Goal: Task Accomplishment & Management: Use online tool/utility

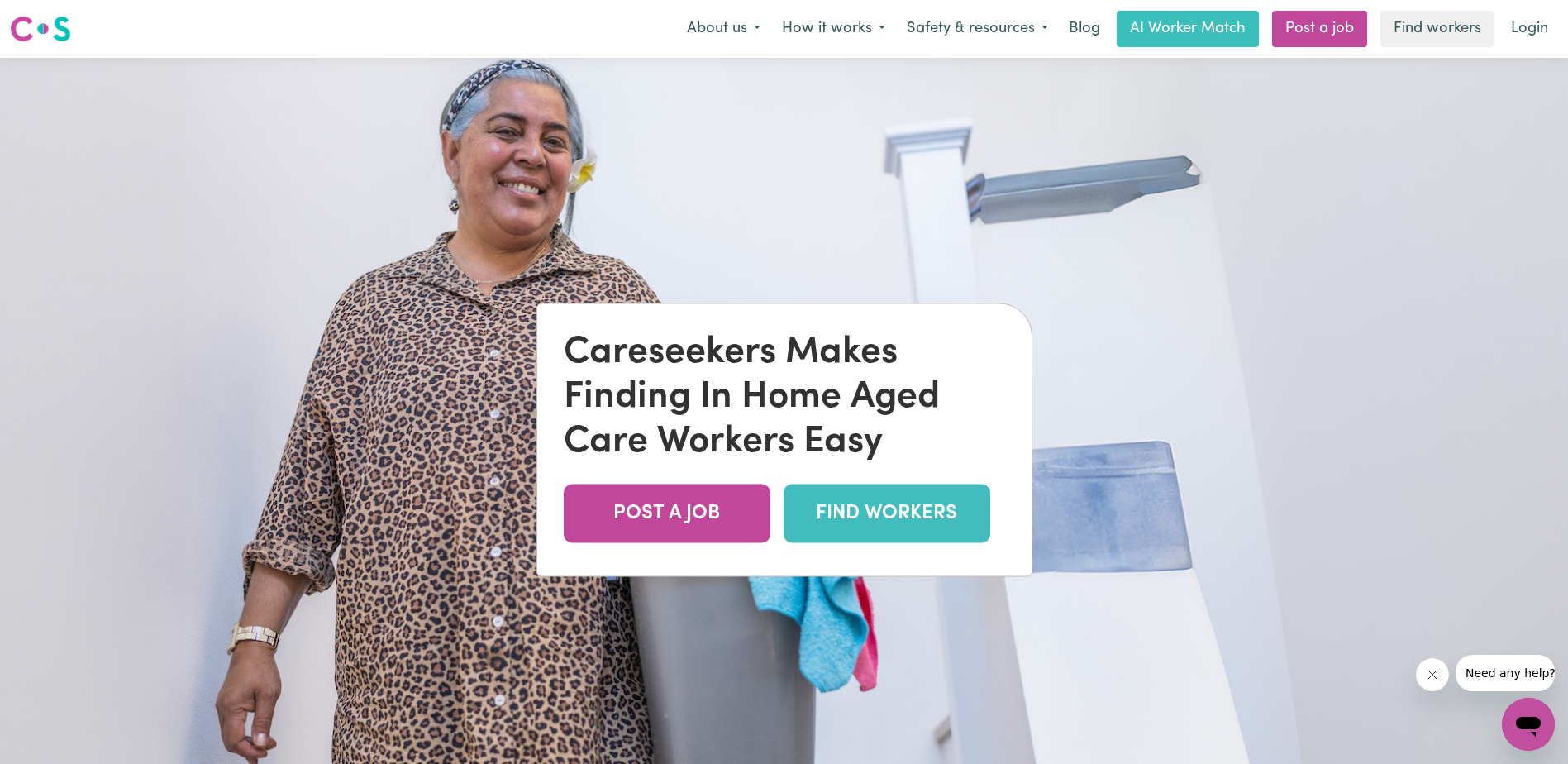
click at [905, 514] on link "FIND WORKERS" at bounding box center [887, 514] width 207 height 59
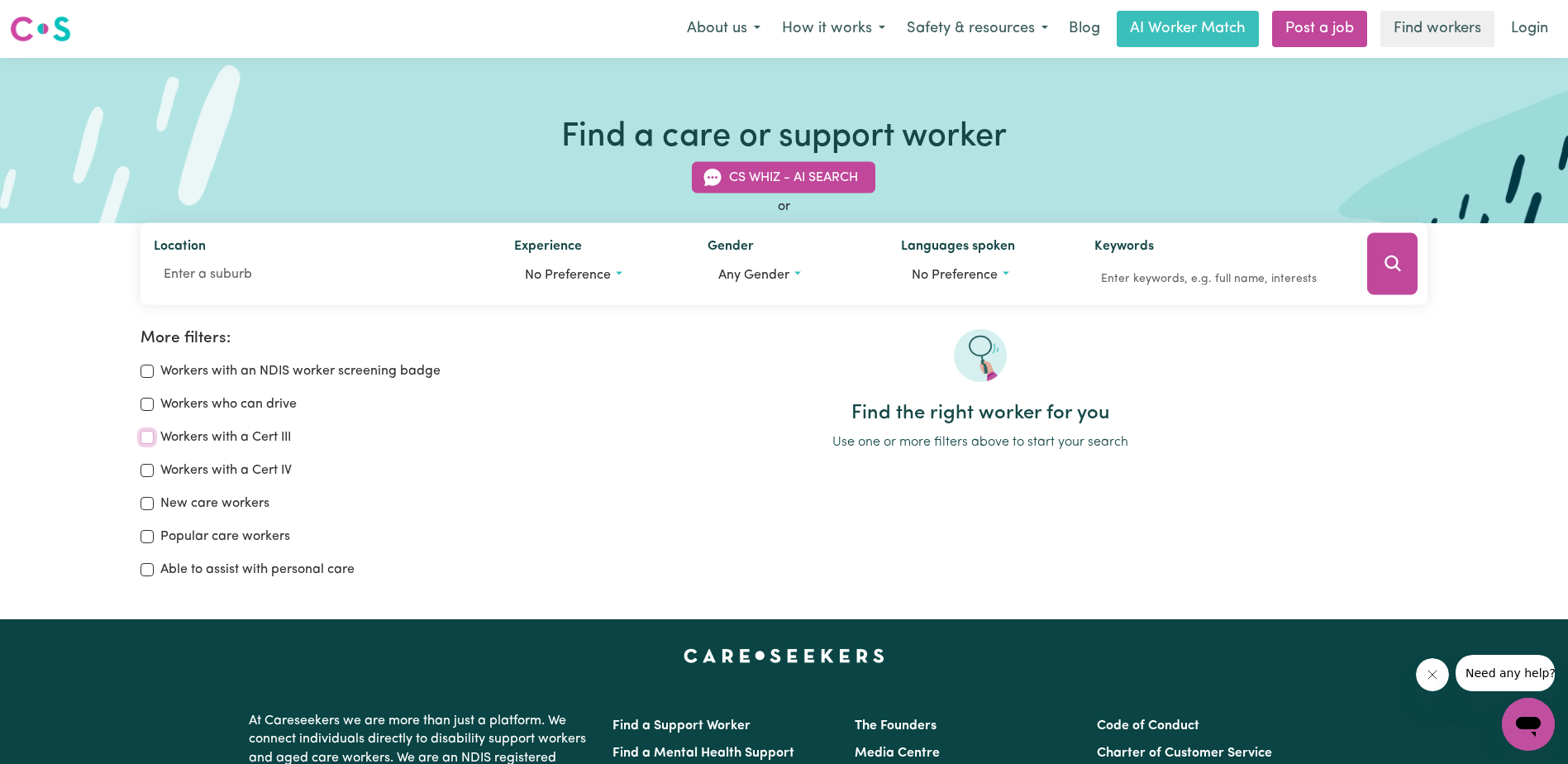
click at [145, 436] on input "Workers with a Cert III" at bounding box center [147, 438] width 14 height 14
checkbox input "true"
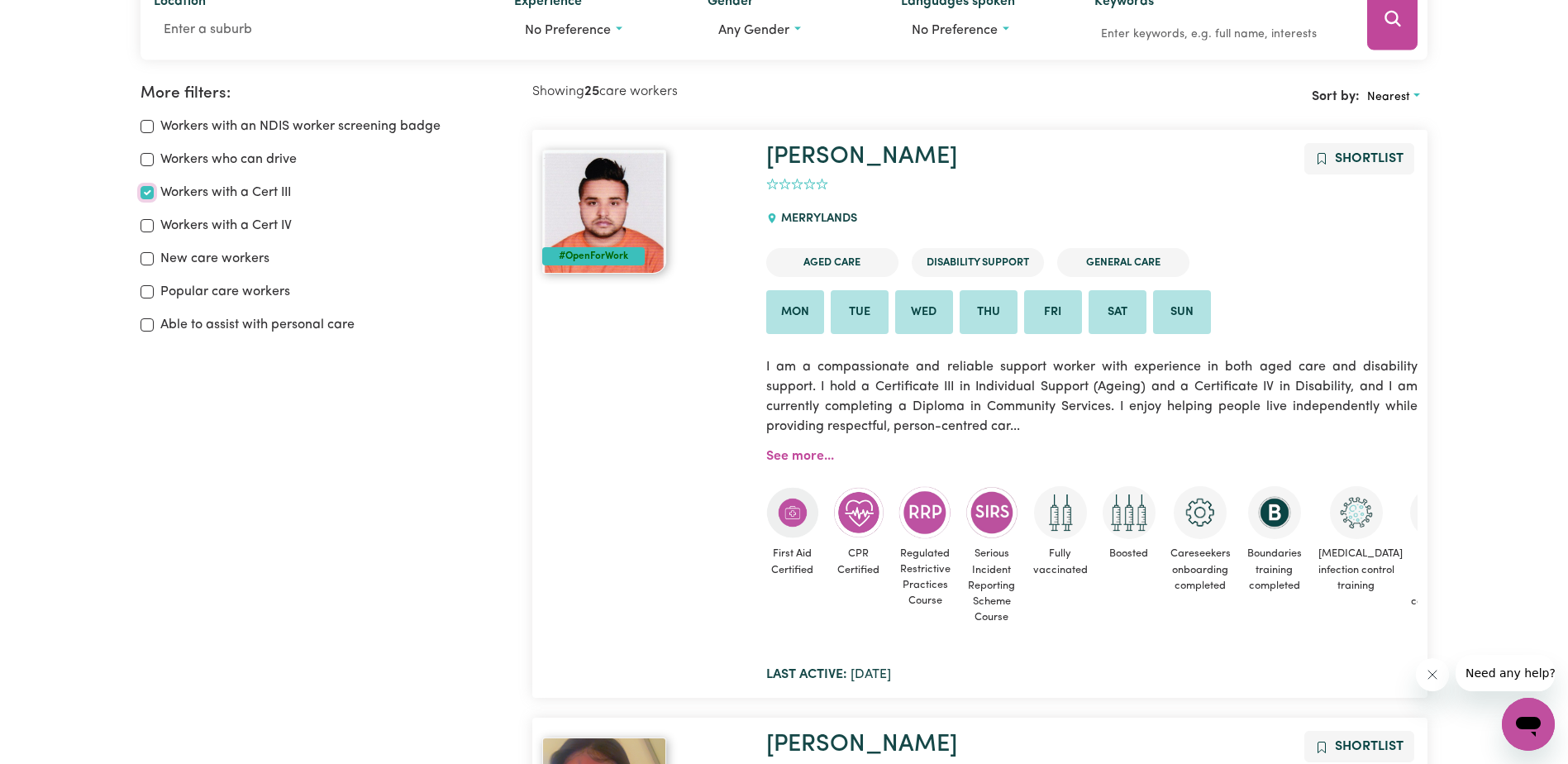
scroll to position [276, 0]
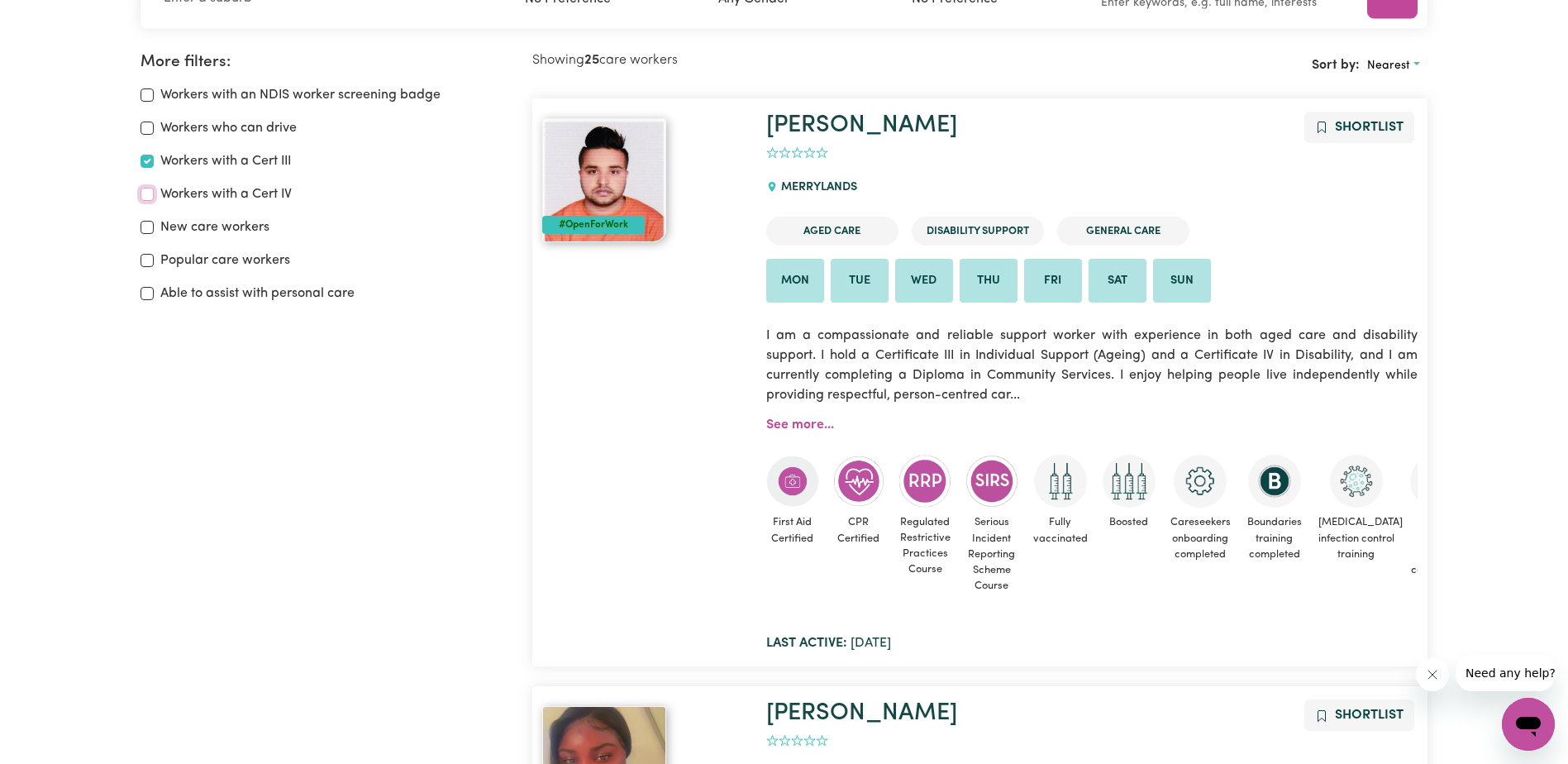
click at [147, 193] on input "Workers with a Cert IV" at bounding box center [147, 194] width 14 height 14
checkbox input "true"
click at [146, 127] on input "Workers who can drive" at bounding box center [147, 129] width 14 height 14
checkbox input "true"
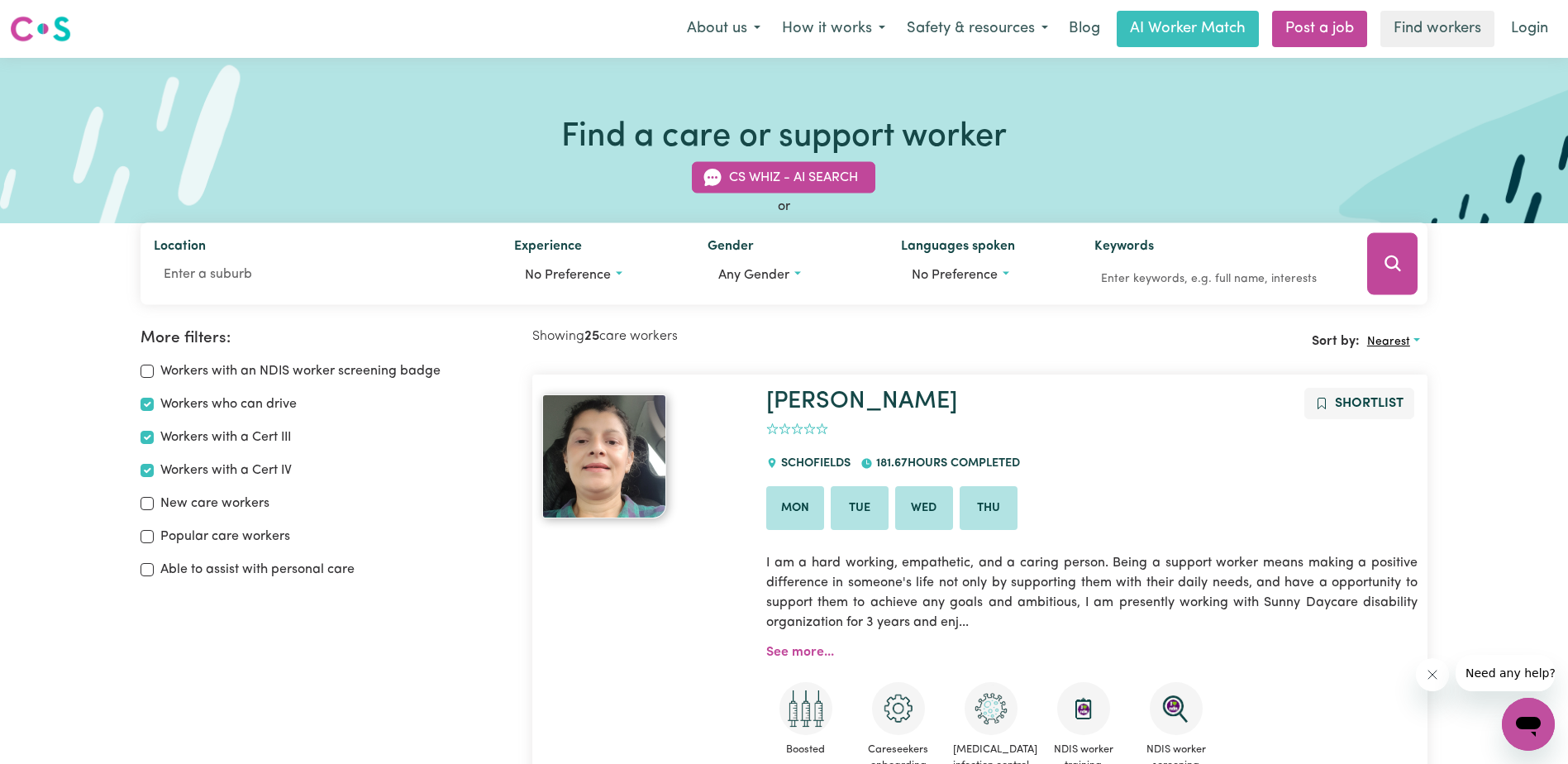
click at [1410, 341] on span "Nearest" at bounding box center [1389, 342] width 43 height 13
click at [1410, 409] on link "Last active" at bounding box center [1426, 413] width 130 height 33
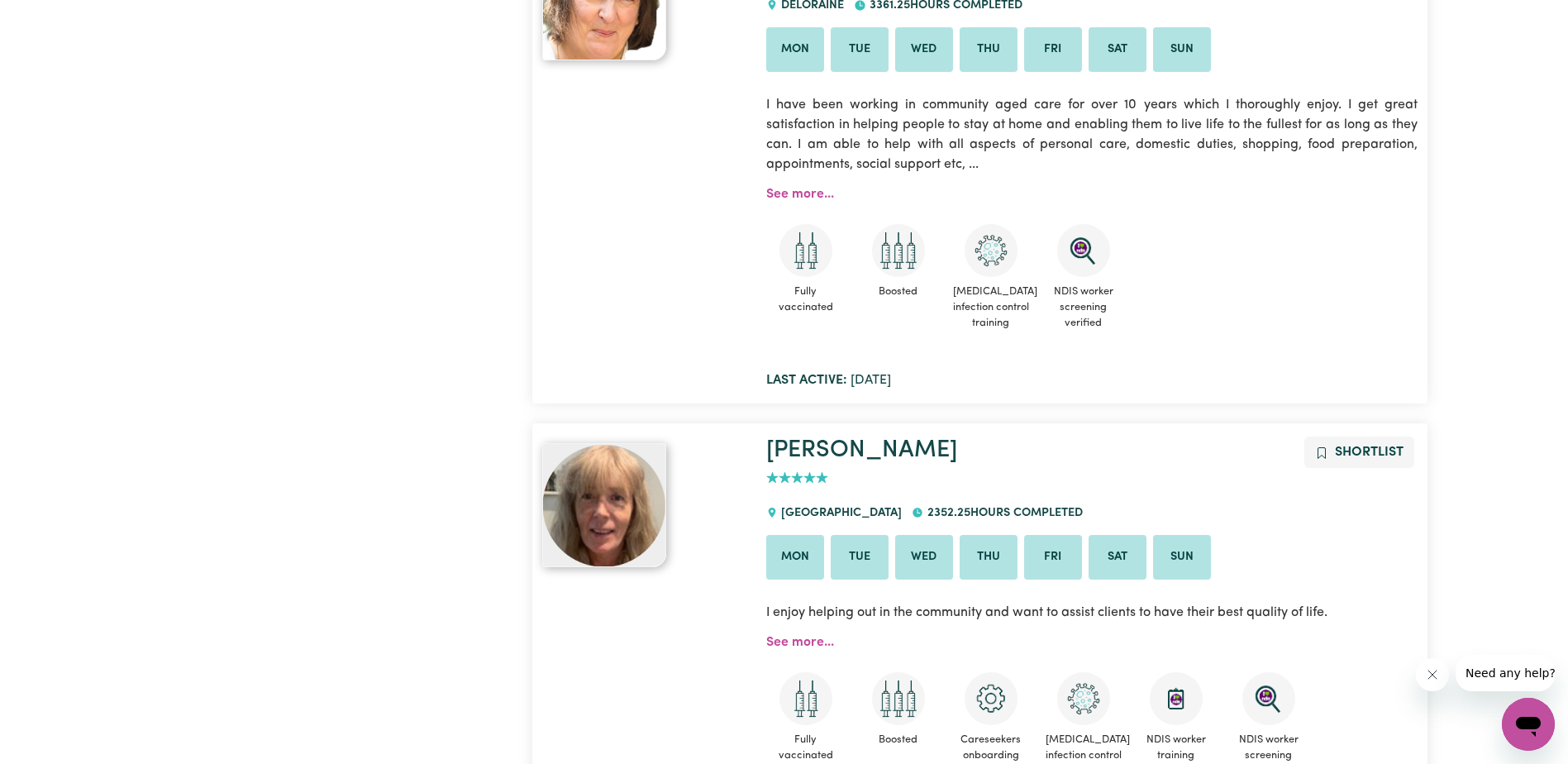
scroll to position [1351, 0]
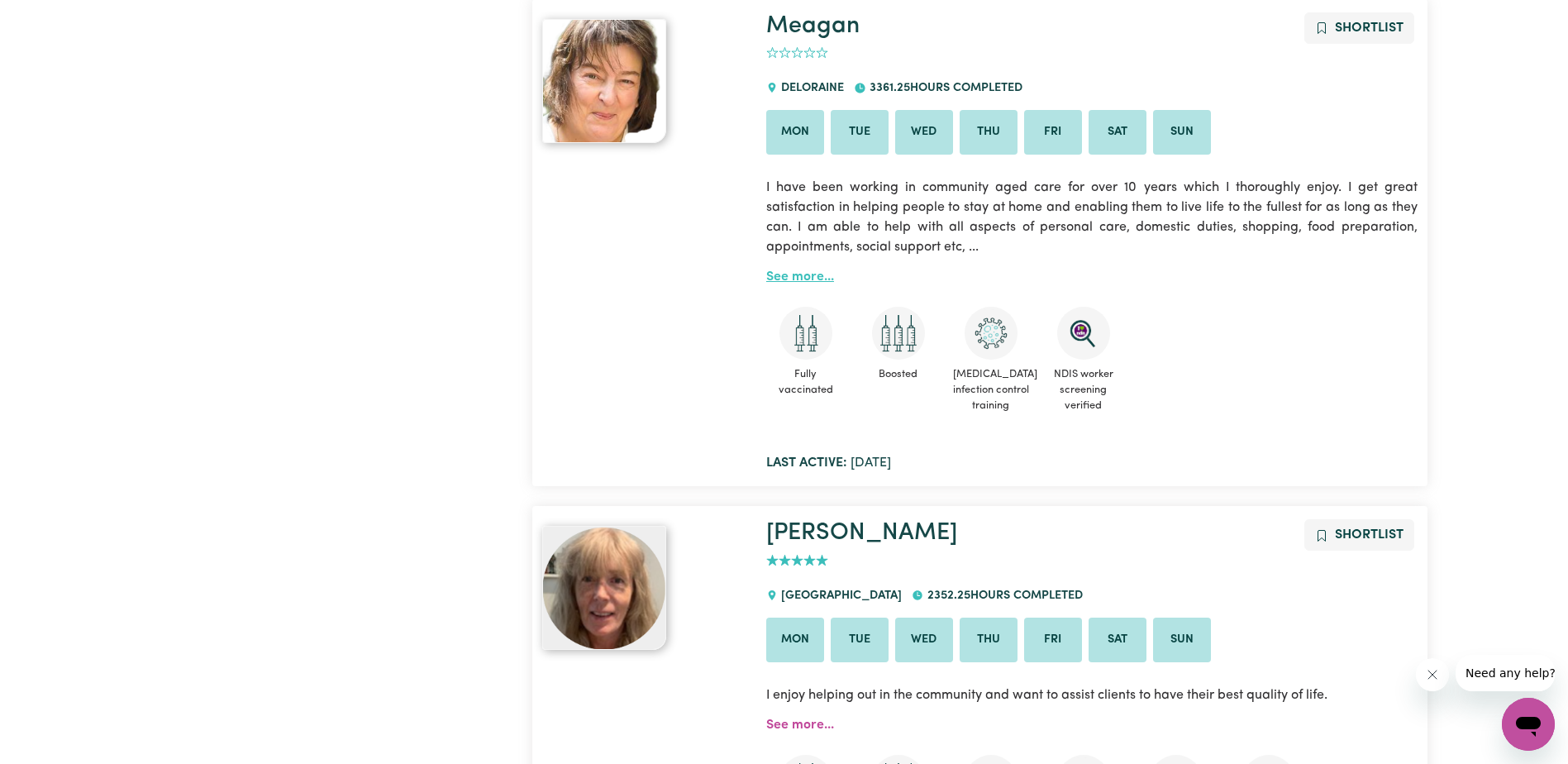
click at [798, 270] on link "See more..." at bounding box center [801, 277] width 68 height 14
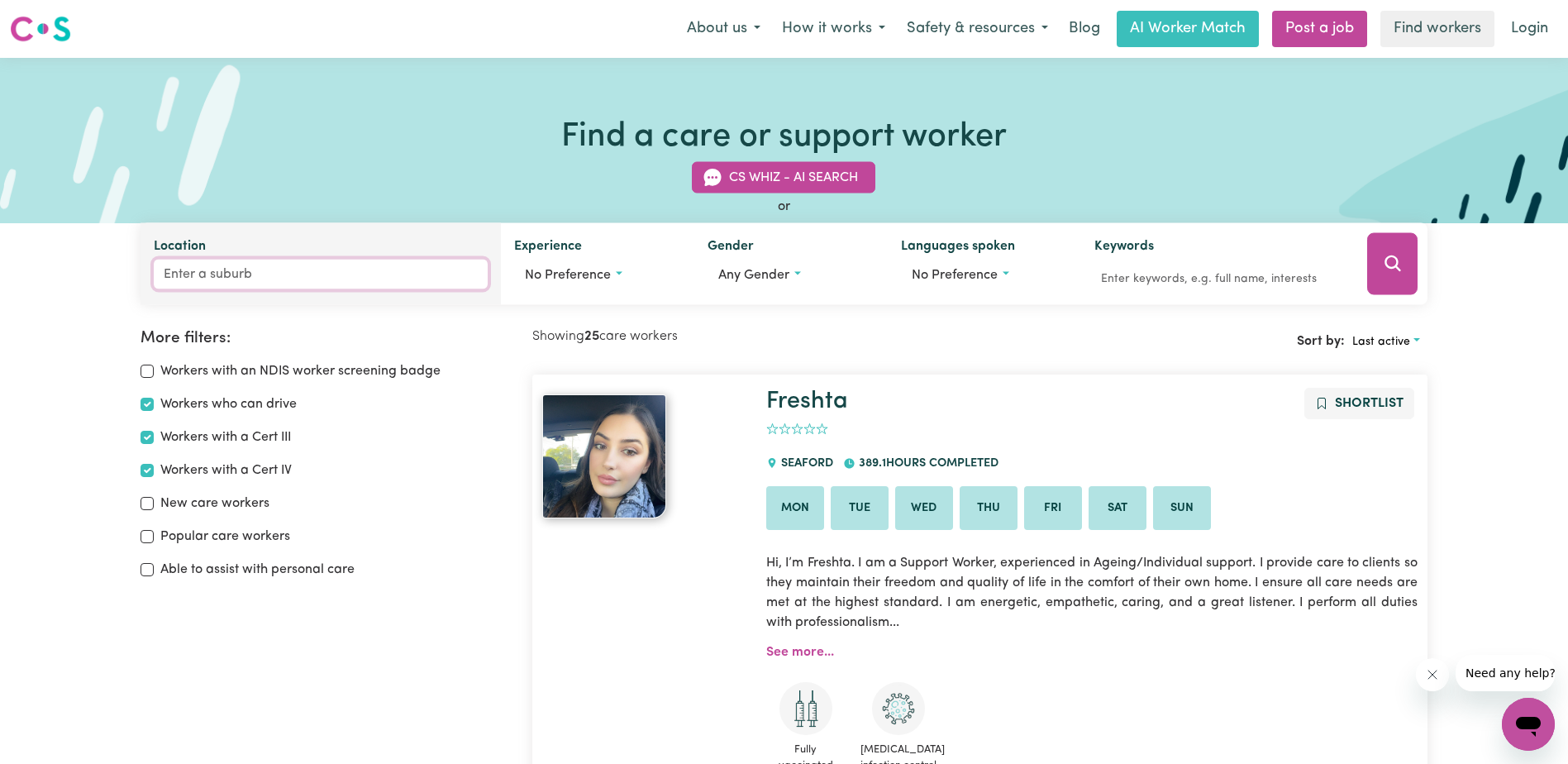
click at [243, 276] on input "Location" at bounding box center [321, 274] width 334 height 30
type input "[PERSON_NAME]"
type input "melALEUCA, [GEOGRAPHIC_DATA], 6079"
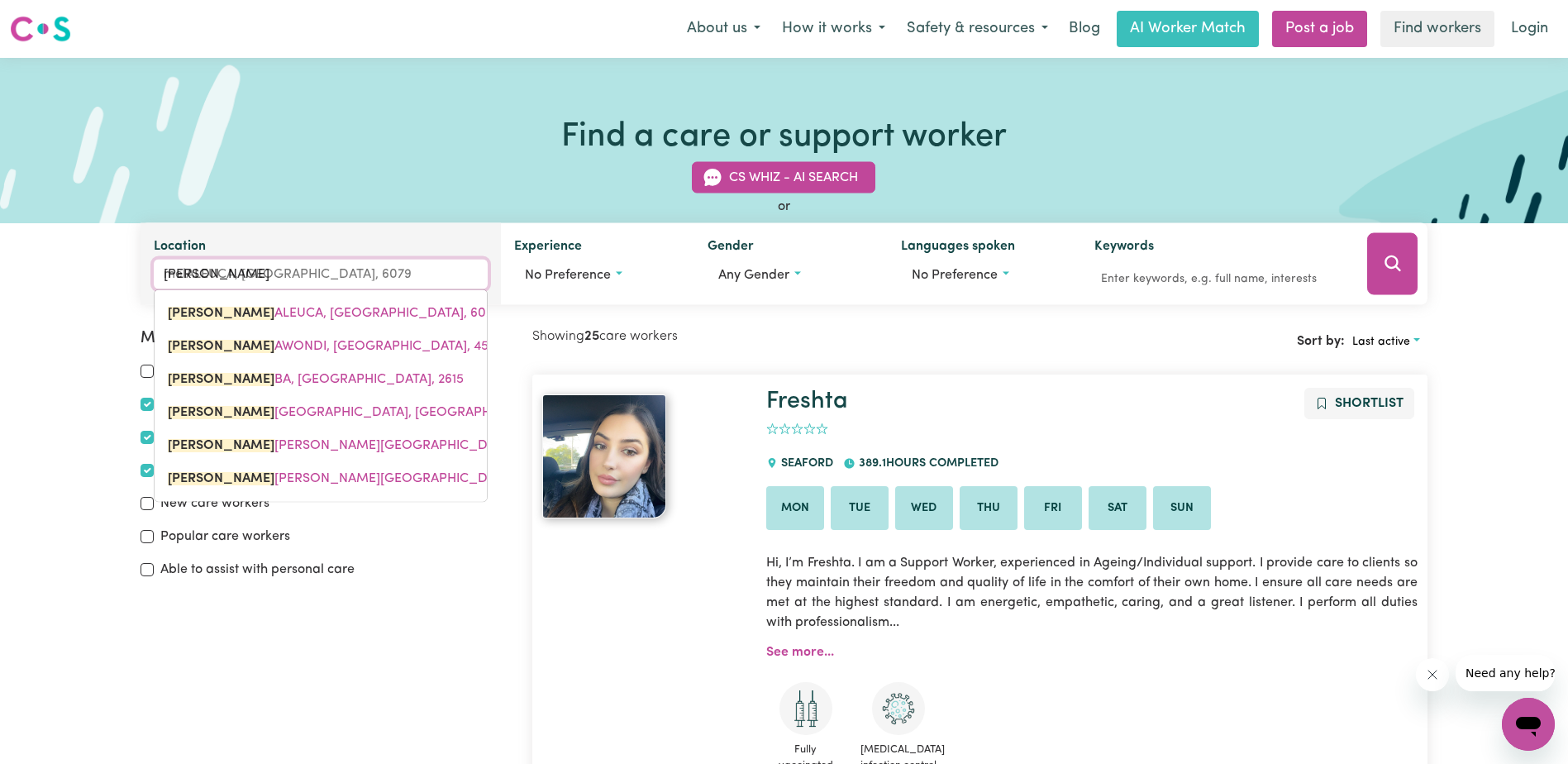
type input "melb"
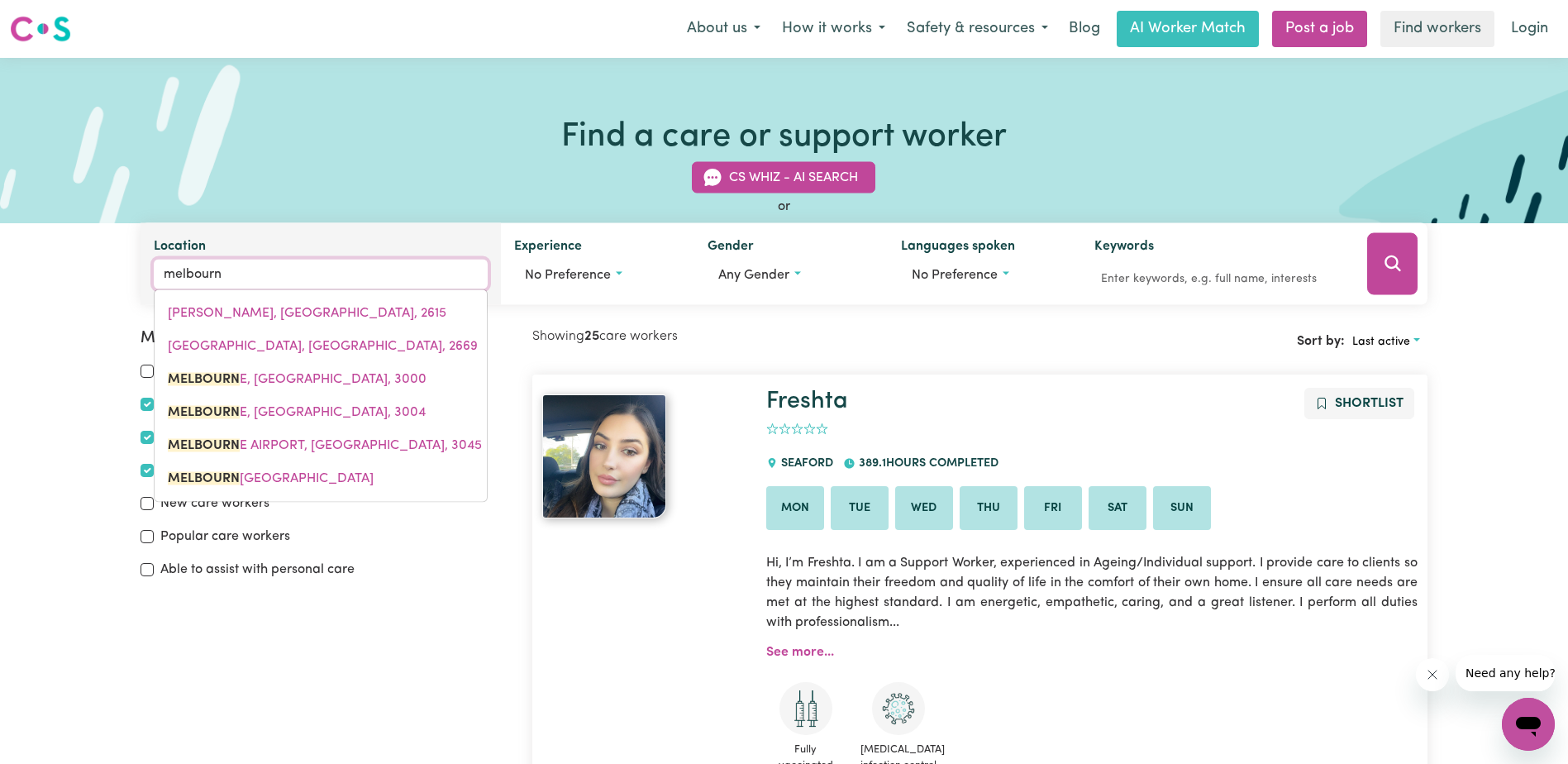
type input "[GEOGRAPHIC_DATA]"
type input "[GEOGRAPHIC_DATA], [GEOGRAPHIC_DATA], 3000"
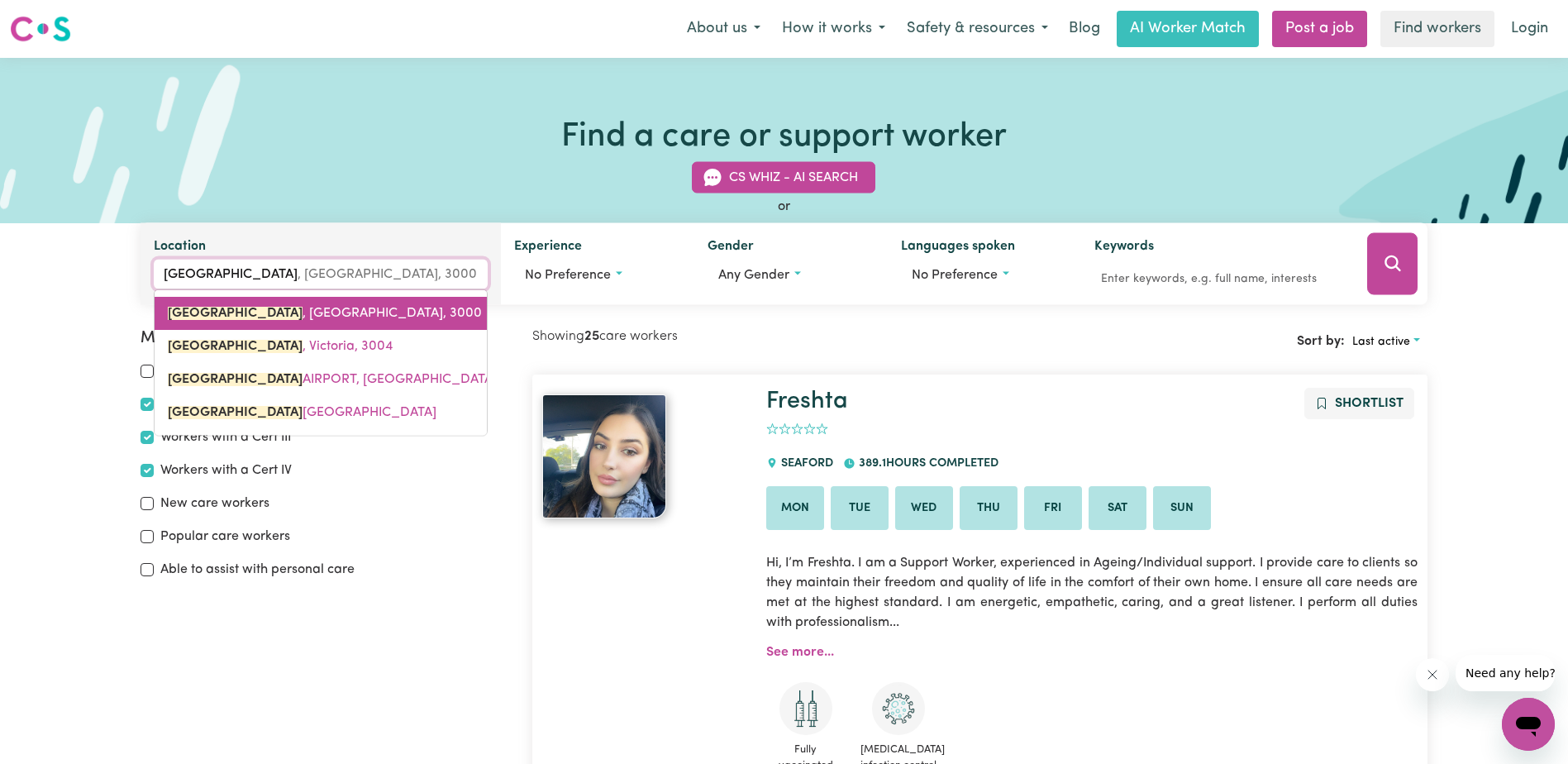
click at [263, 307] on span "[GEOGRAPHIC_DATA] , [GEOGRAPHIC_DATA], 3000" at bounding box center [325, 313] width 314 height 14
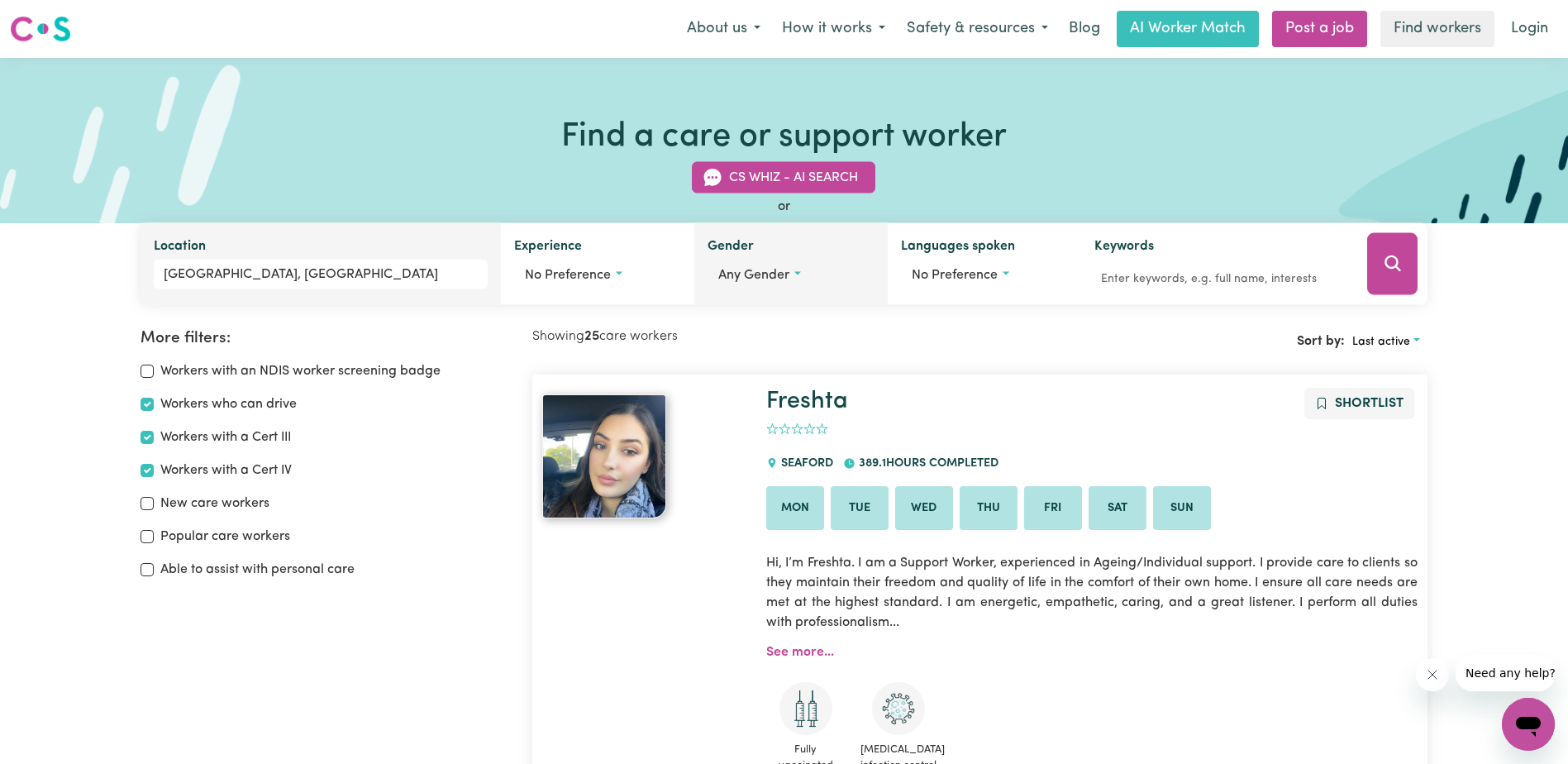
click at [790, 272] on button "Any gender" at bounding box center [791, 275] width 167 height 32
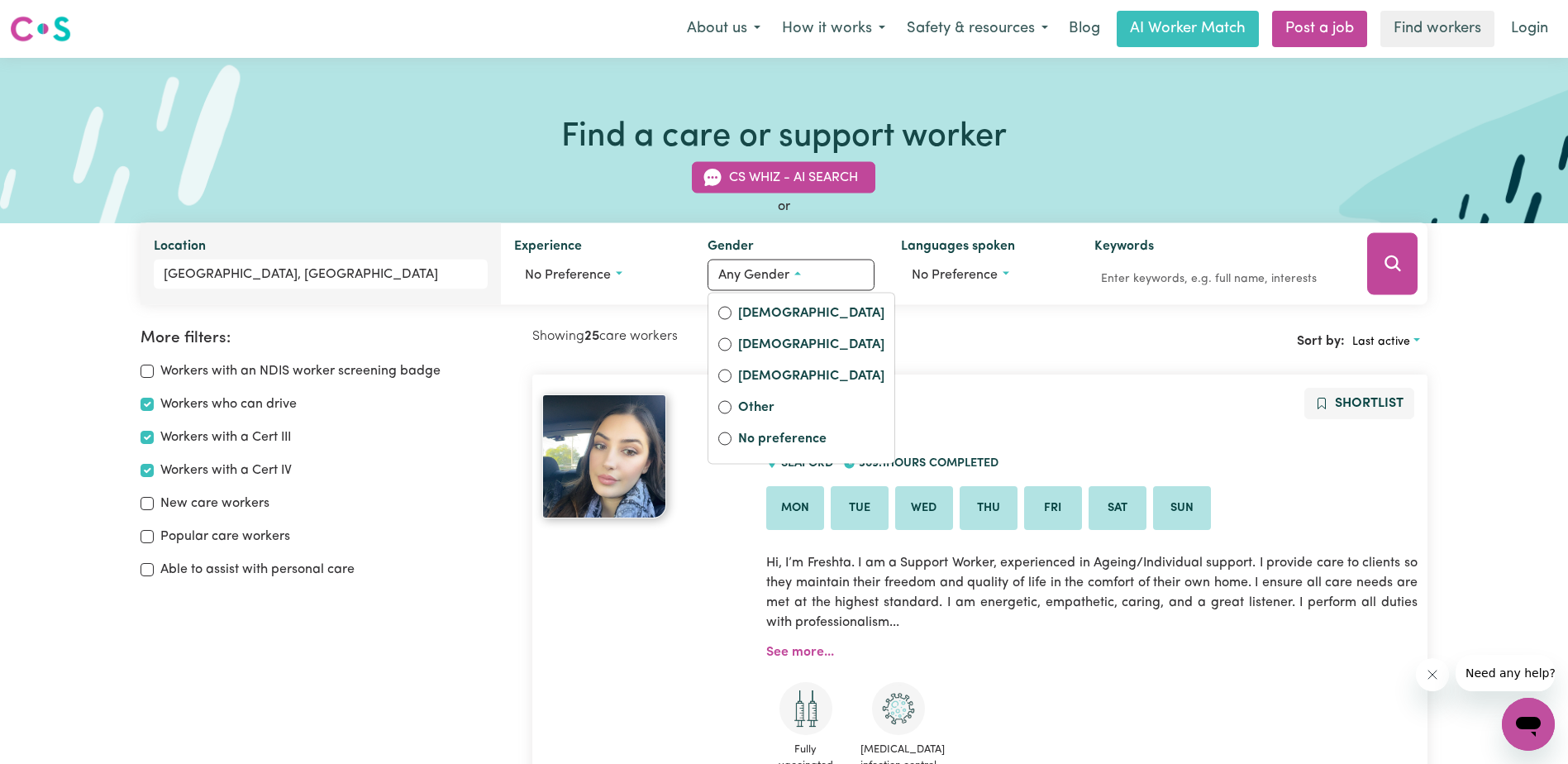
click at [991, 163] on div "CS Whiz - AI Search or Location [GEOGRAPHIC_DATA], [GEOGRAPHIC_DATA] Experience…" at bounding box center [784, 223] width 1307 height 163
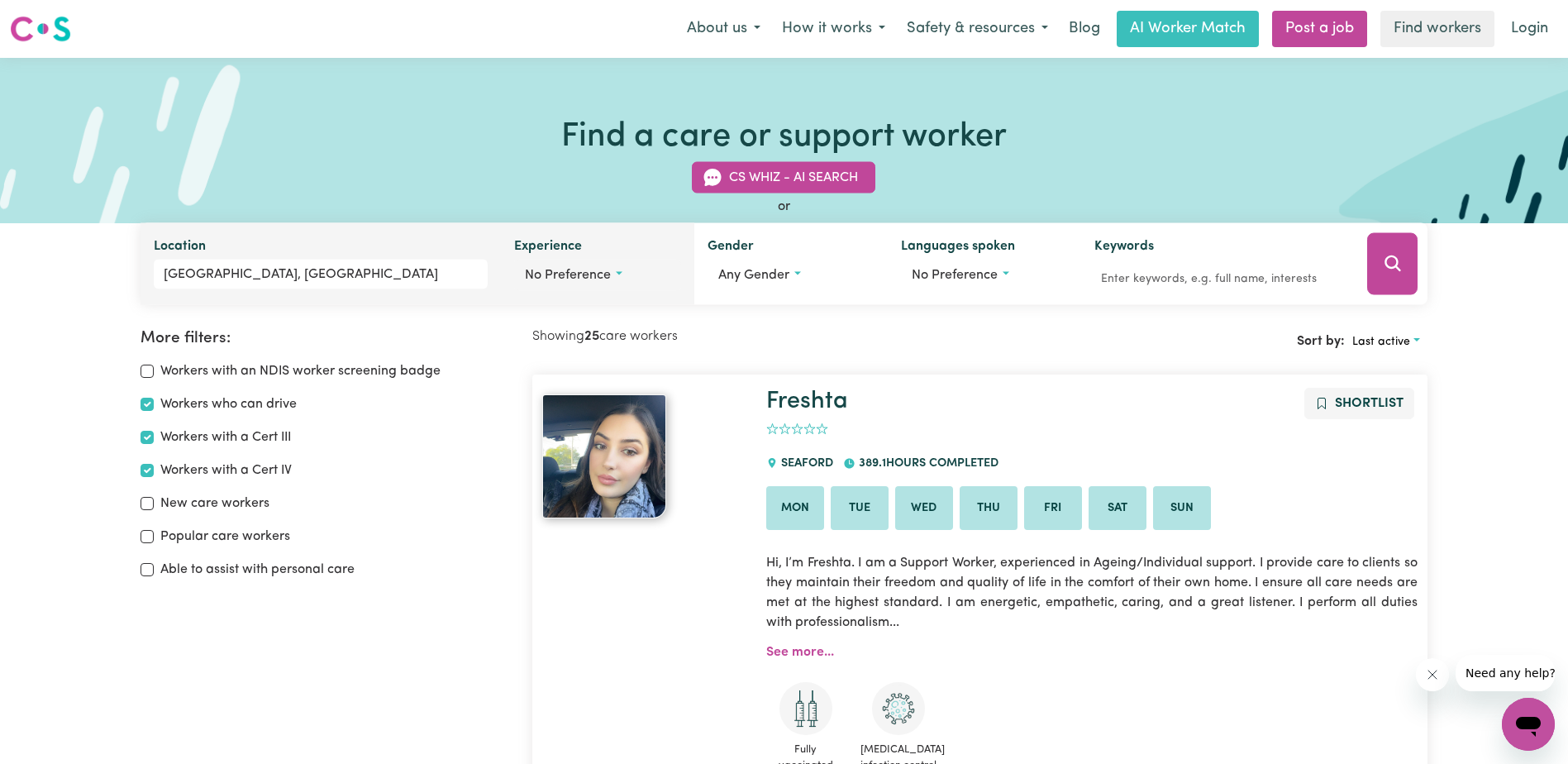
click at [623, 273] on button "No preference" at bounding box center [598, 275] width 167 height 32
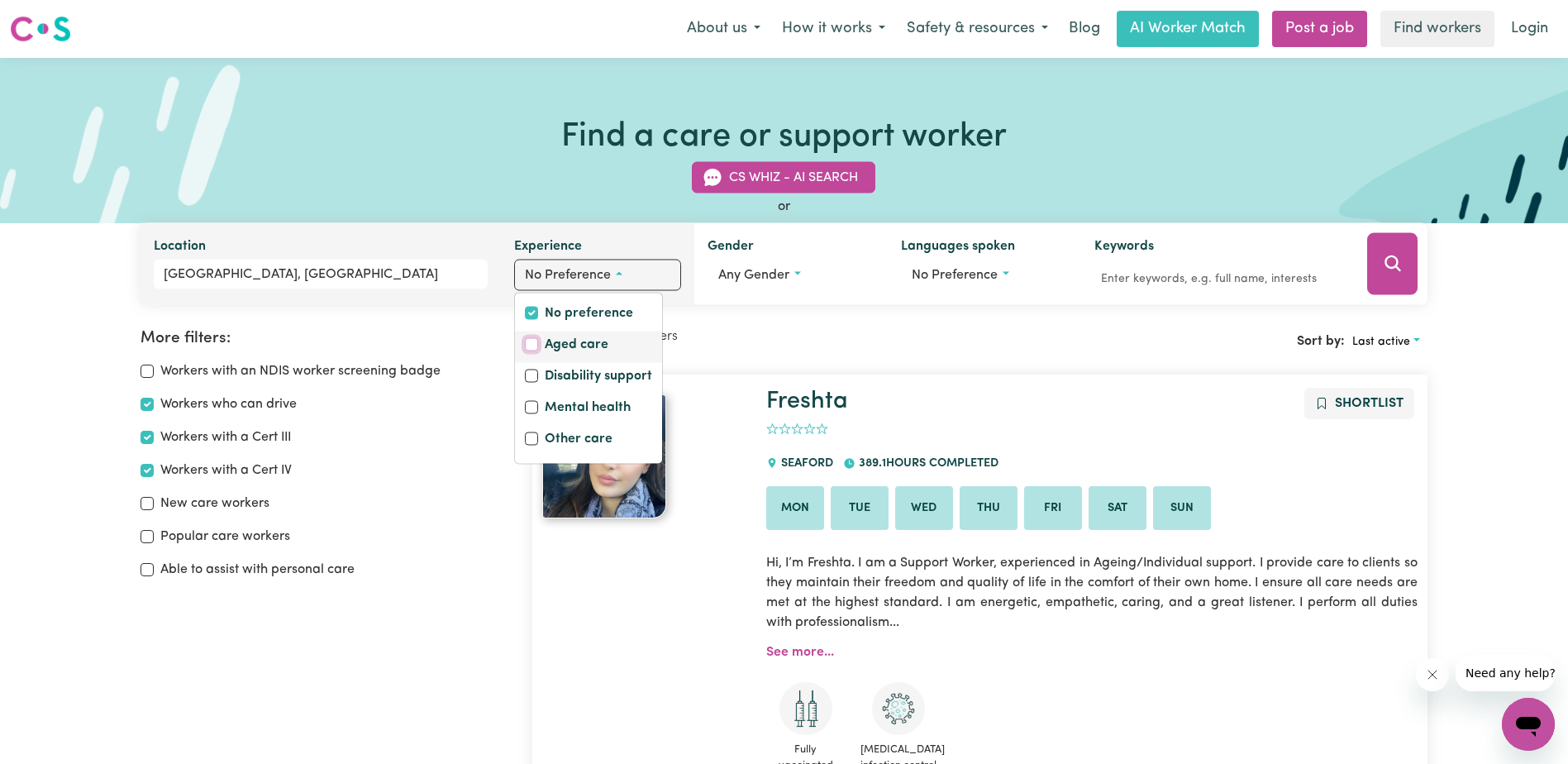
click at [534, 344] on input "Aged care" at bounding box center [531, 345] width 14 height 14
checkbox input "true"
checkbox input "false"
click at [1386, 257] on icon "Search" at bounding box center [1393, 263] width 20 height 20
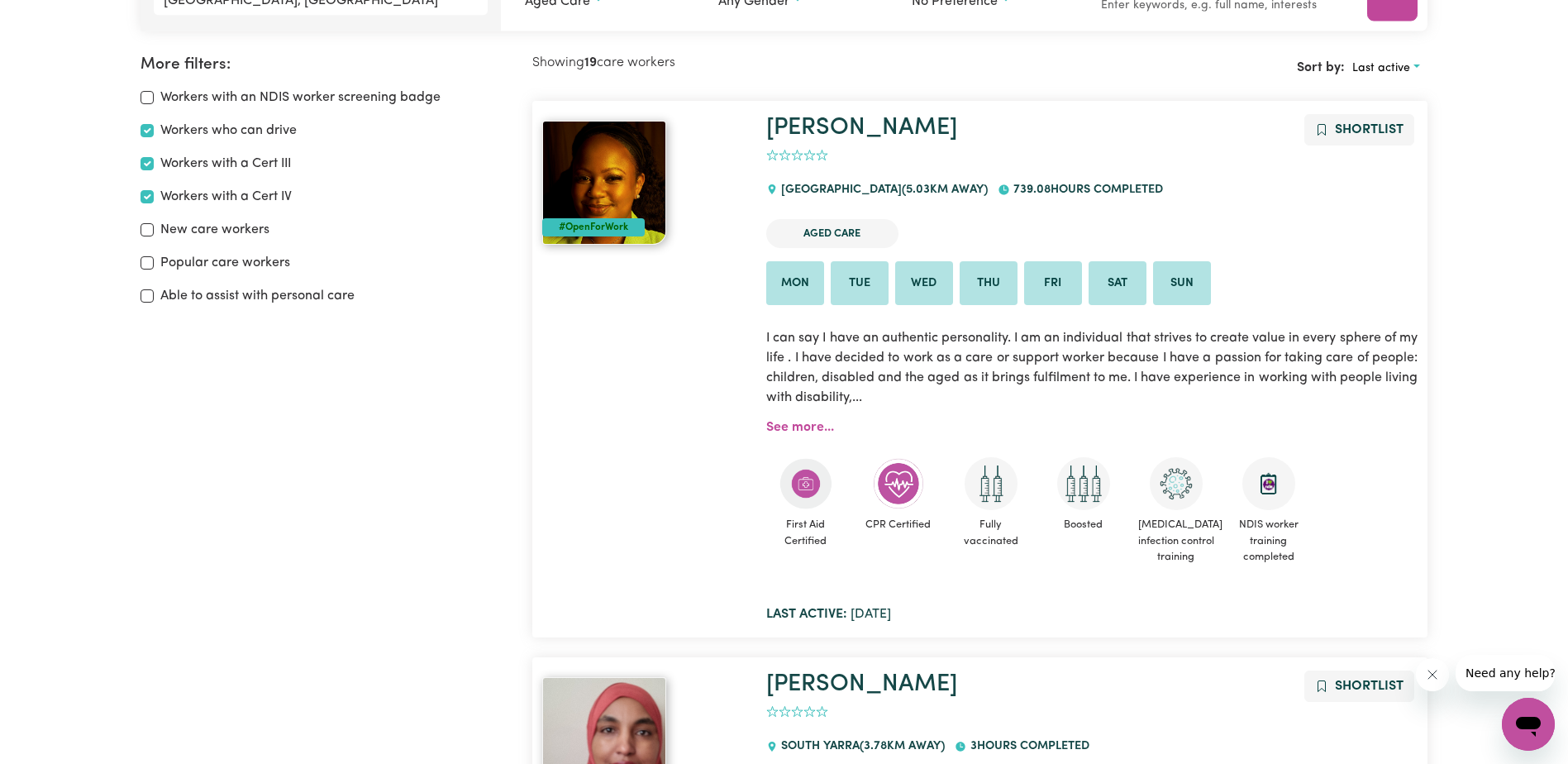
scroll to position [276, 0]
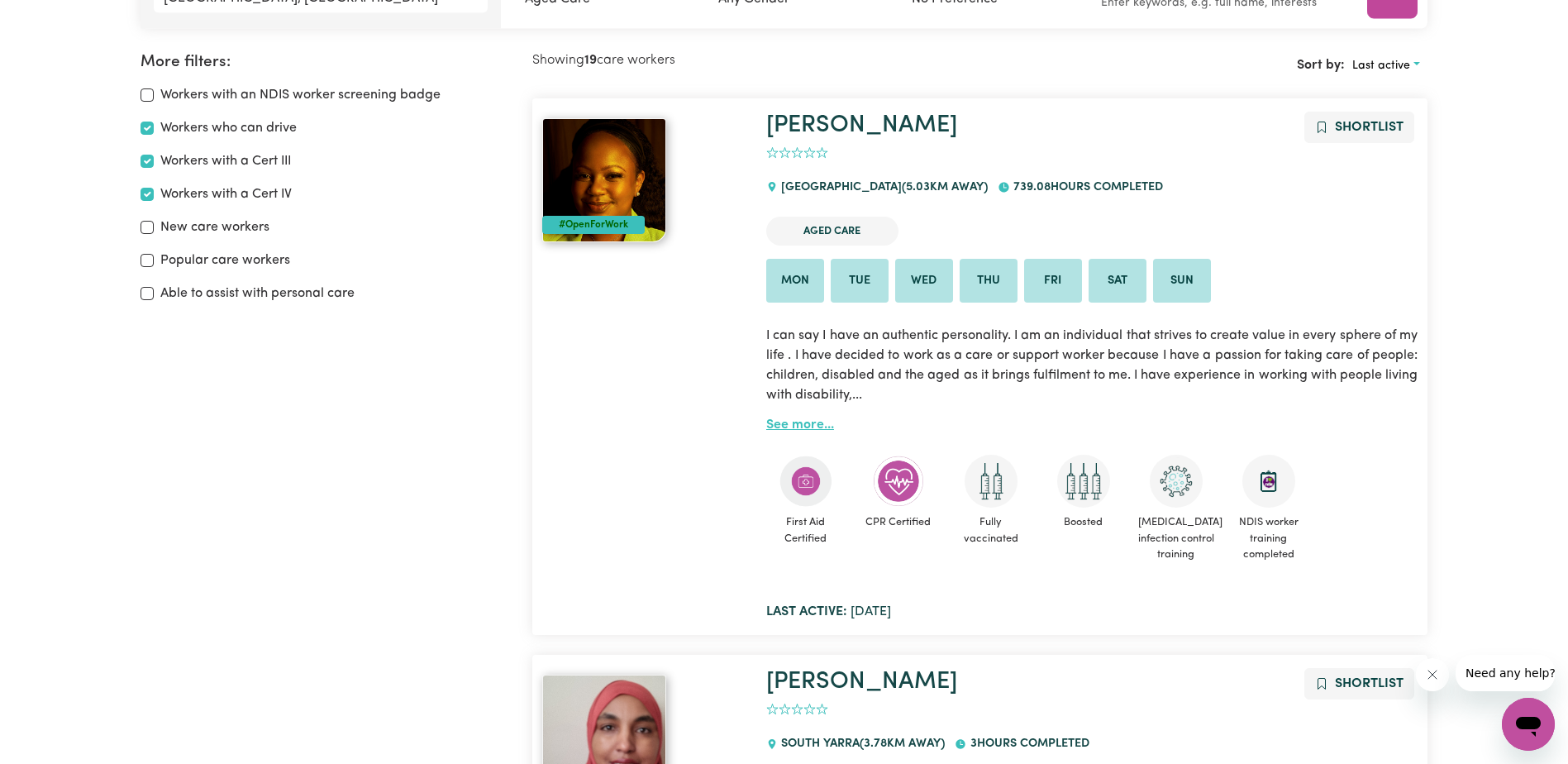
click at [801, 421] on link "See more..." at bounding box center [801, 425] width 68 height 14
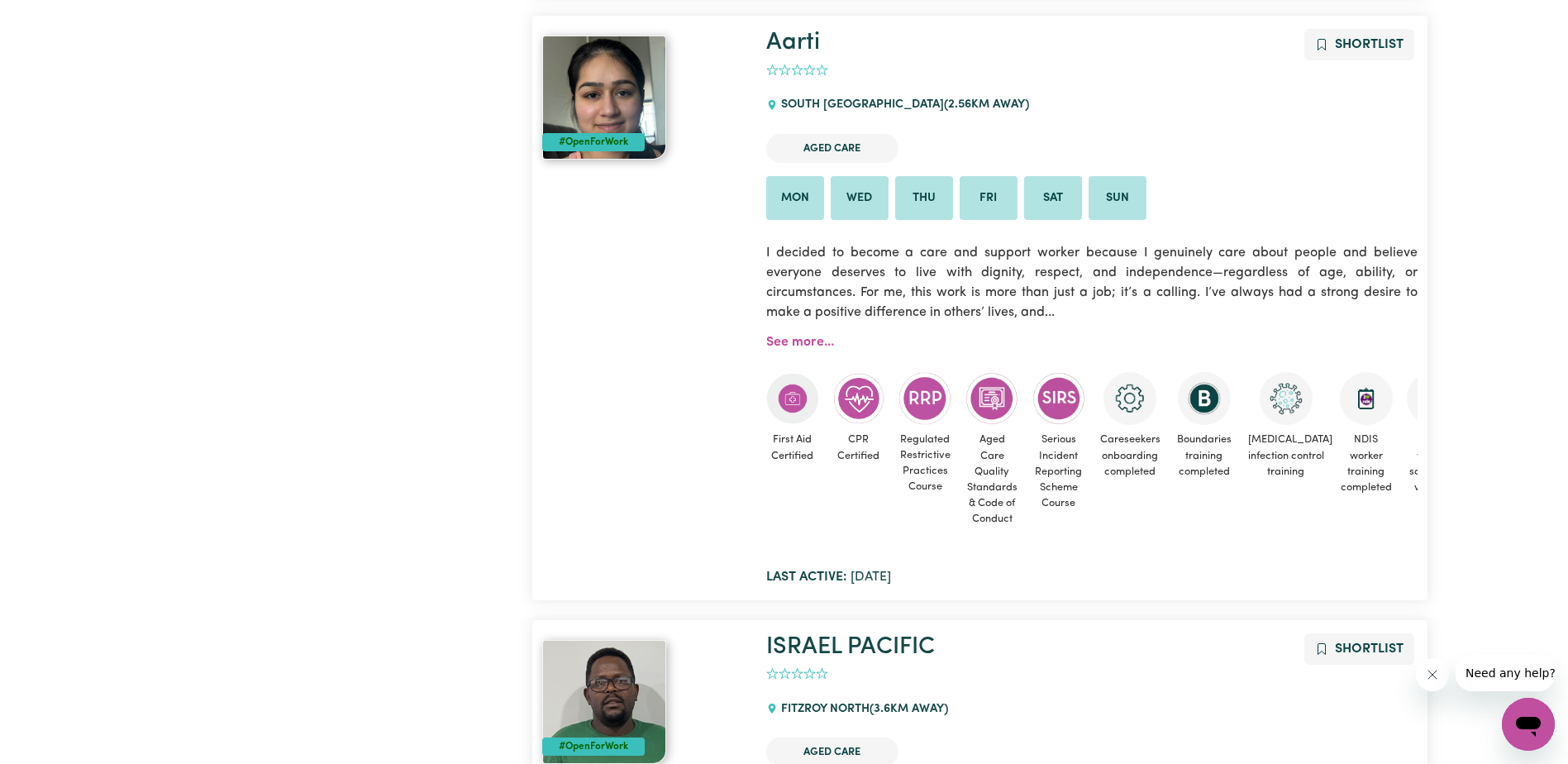
scroll to position [1433, 0]
click at [806, 339] on link "See more..." at bounding box center [801, 341] width 68 height 14
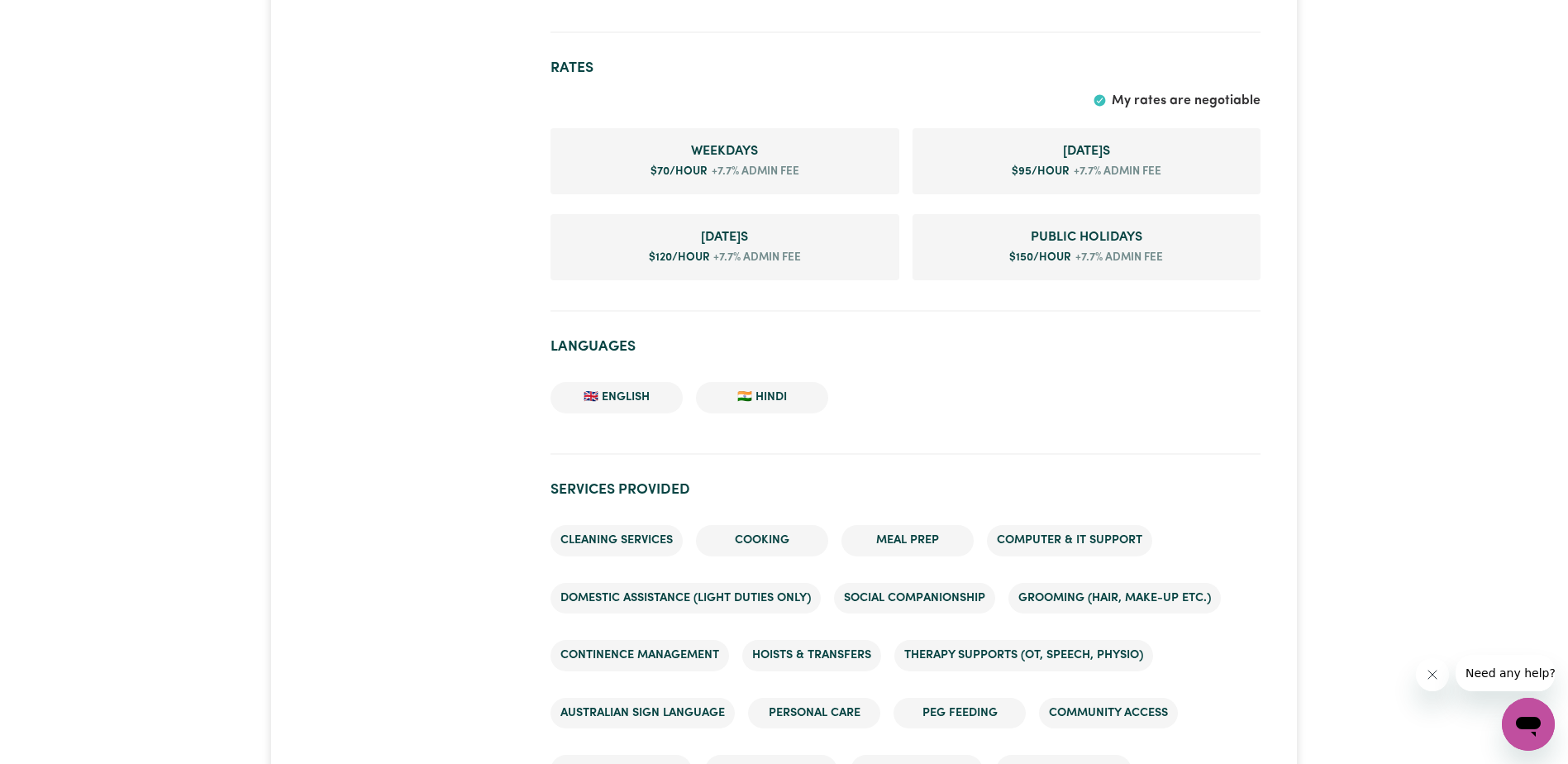
scroll to position [1240, 0]
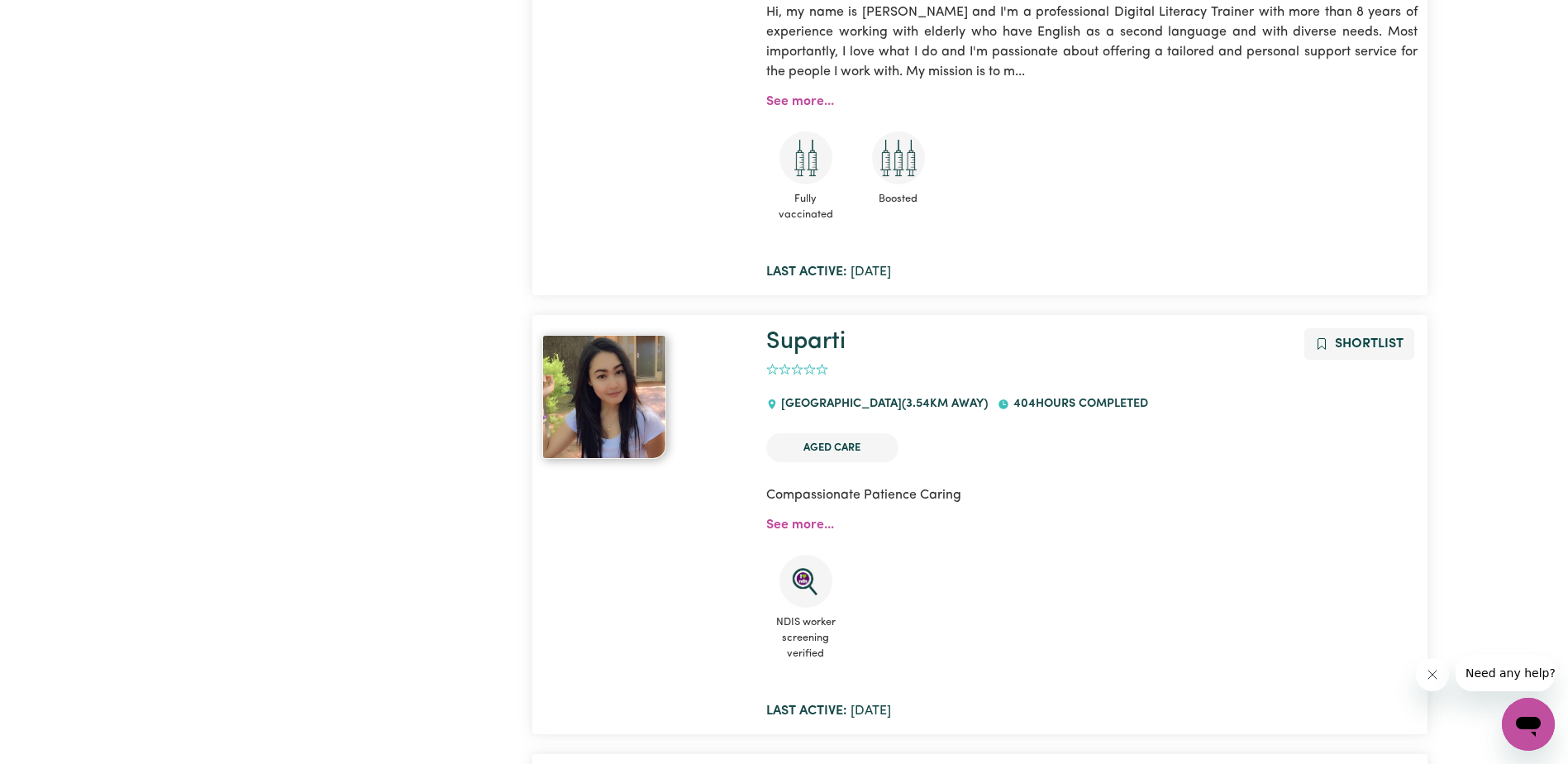
scroll to position [2922, 0]
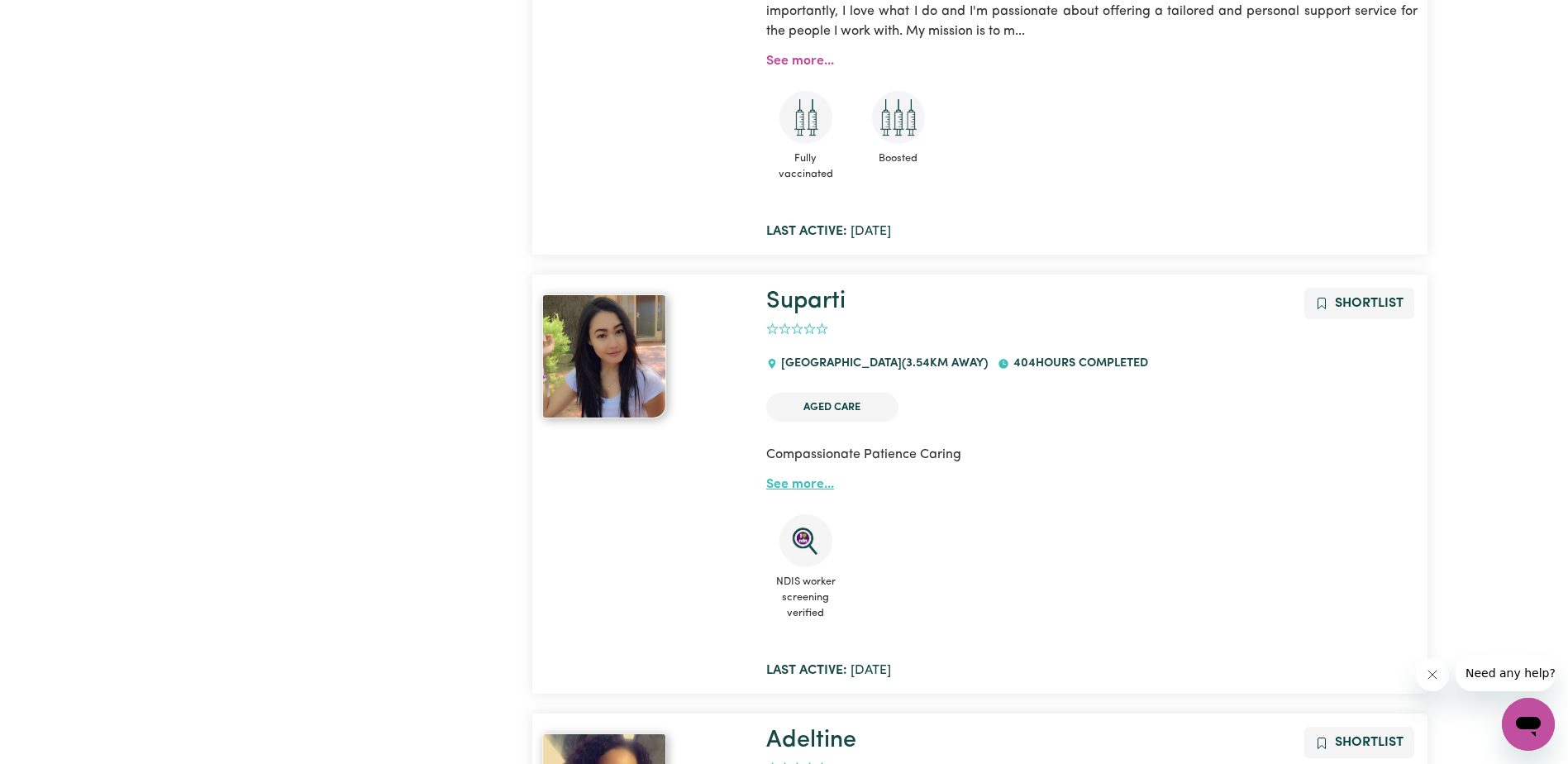
click at [812, 478] on link "See more..." at bounding box center [801, 485] width 68 height 14
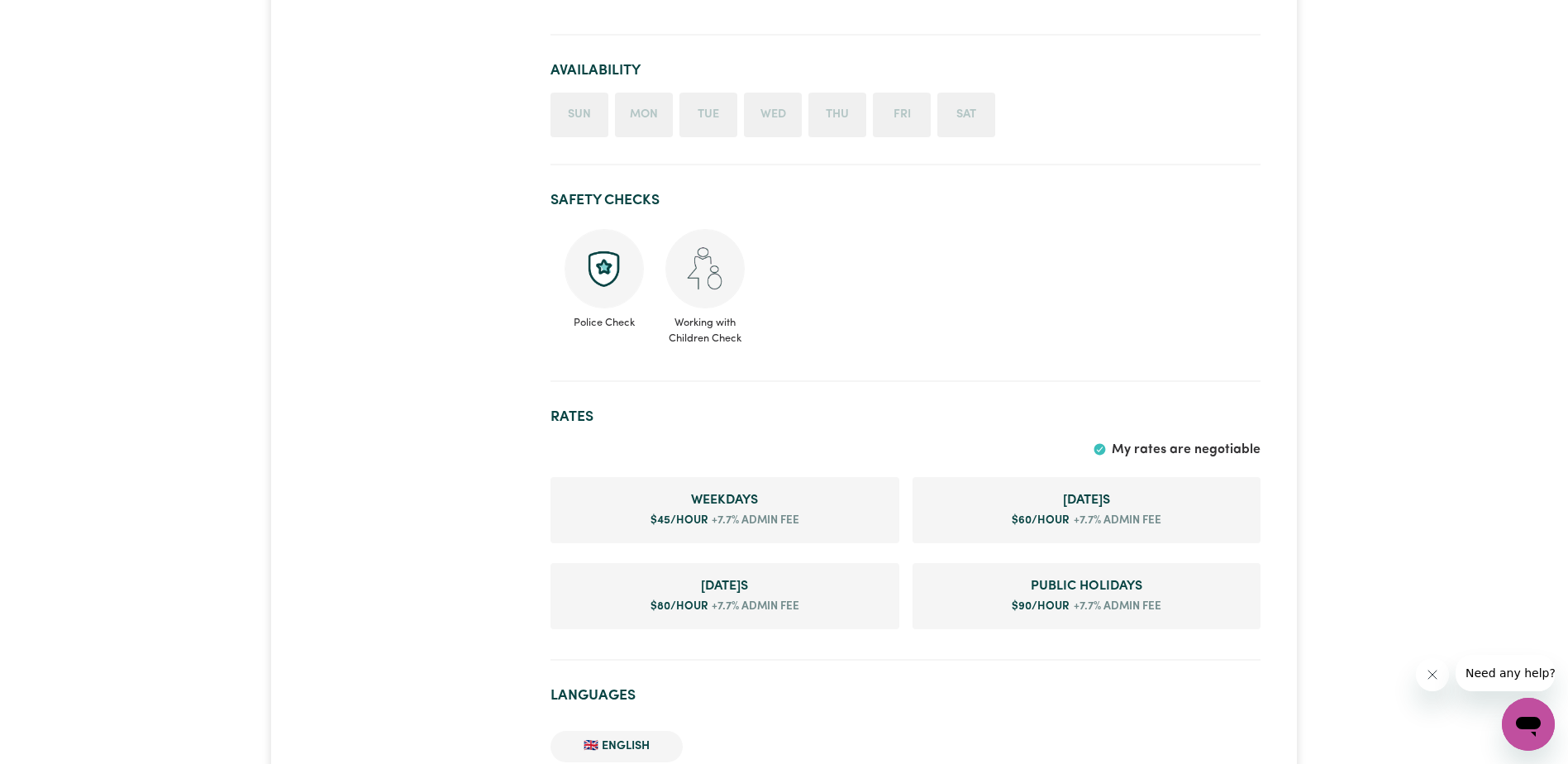
scroll to position [744, 0]
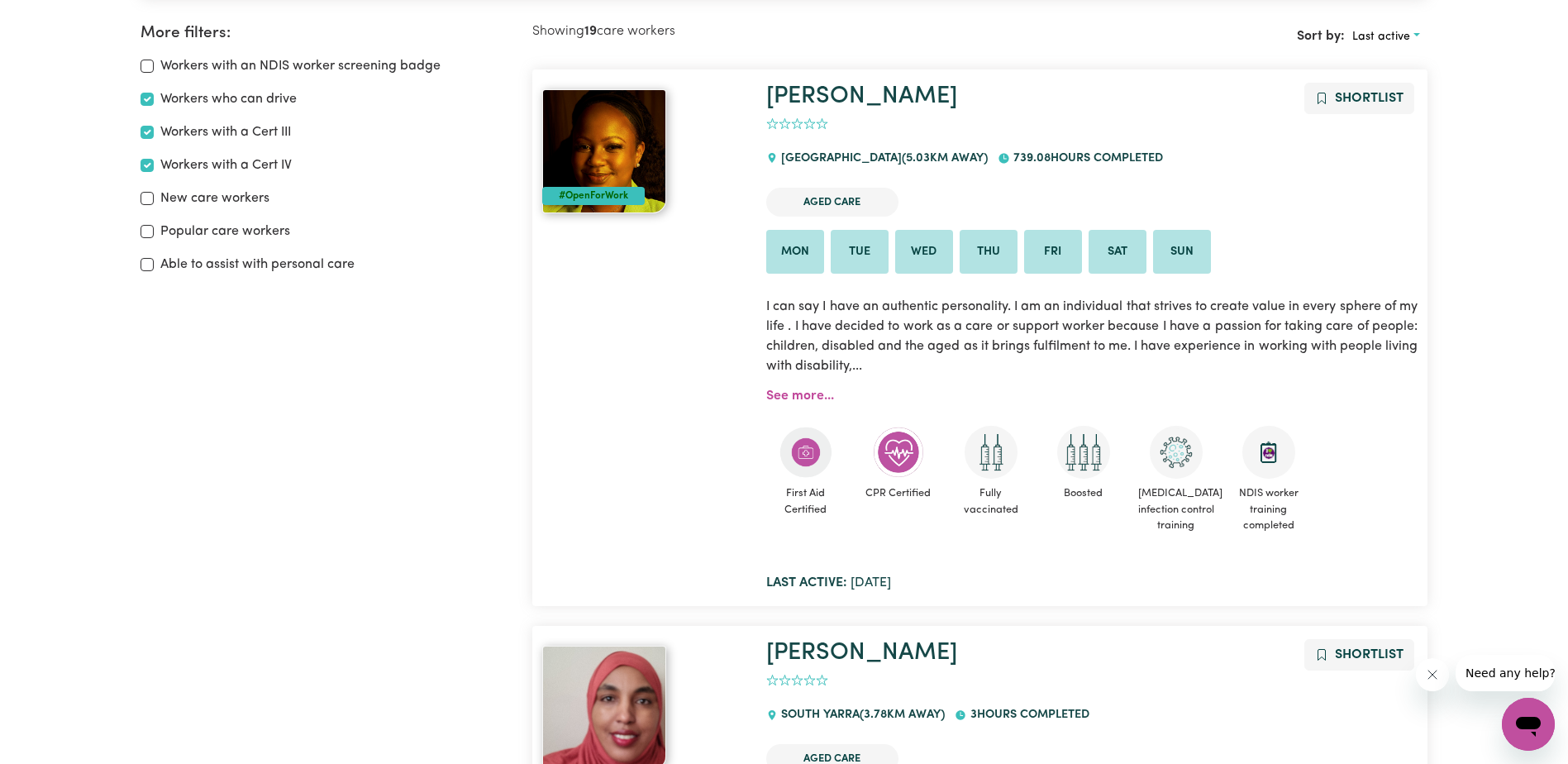
scroll to position [330, 0]
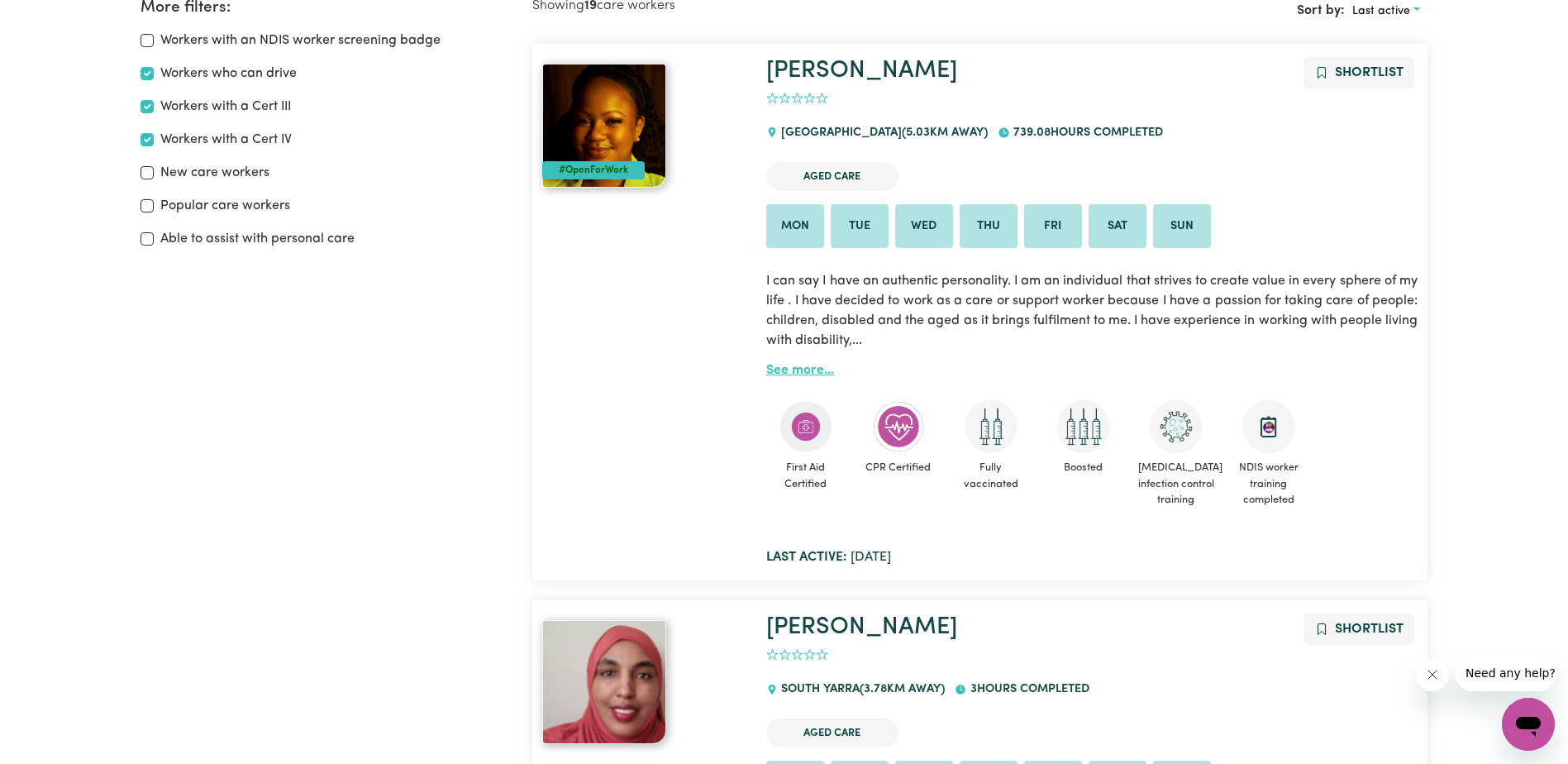
click at [795, 365] on link "See more..." at bounding box center [801, 371] width 68 height 14
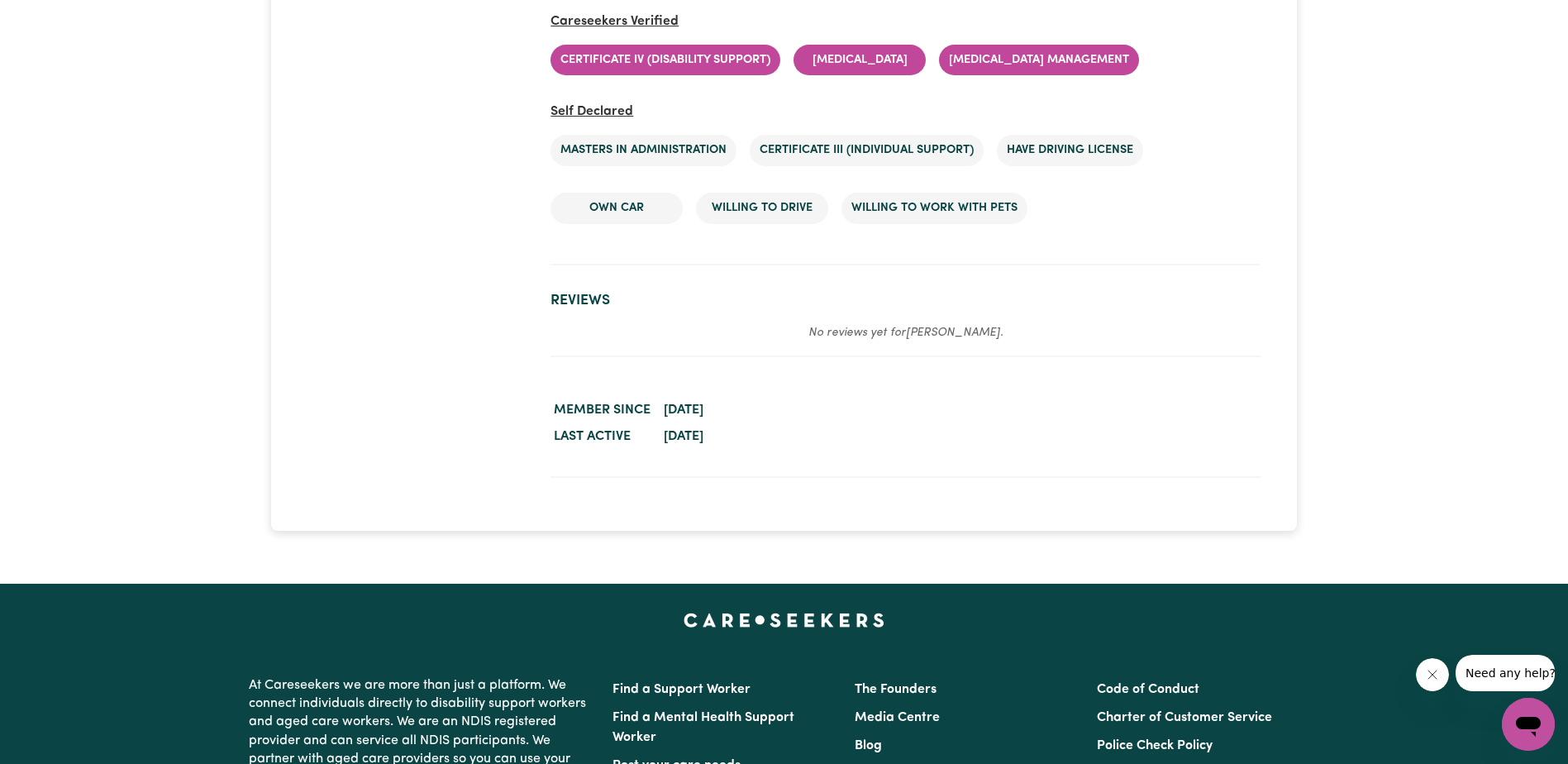
scroll to position [2480, 0]
